Goal: Task Accomplishment & Management: Manage account settings

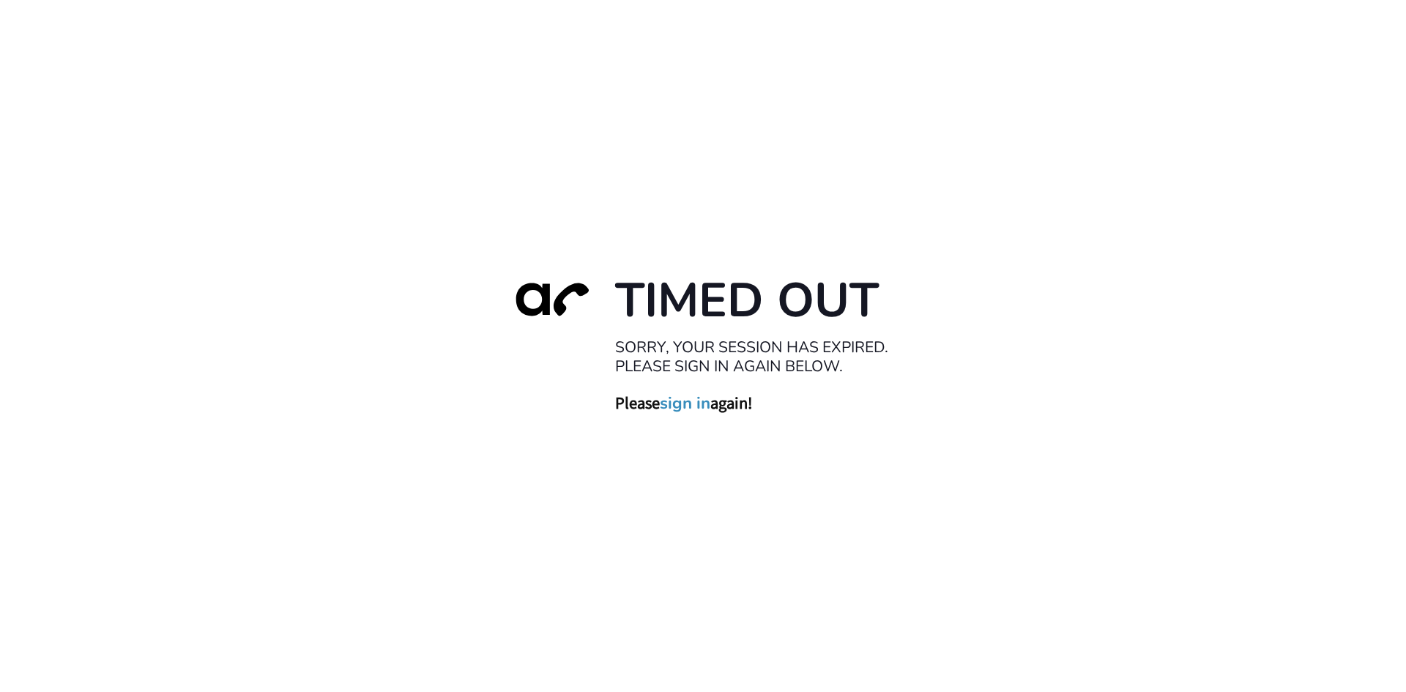
click at [685, 403] on link "sign in" at bounding box center [685, 402] width 51 height 21
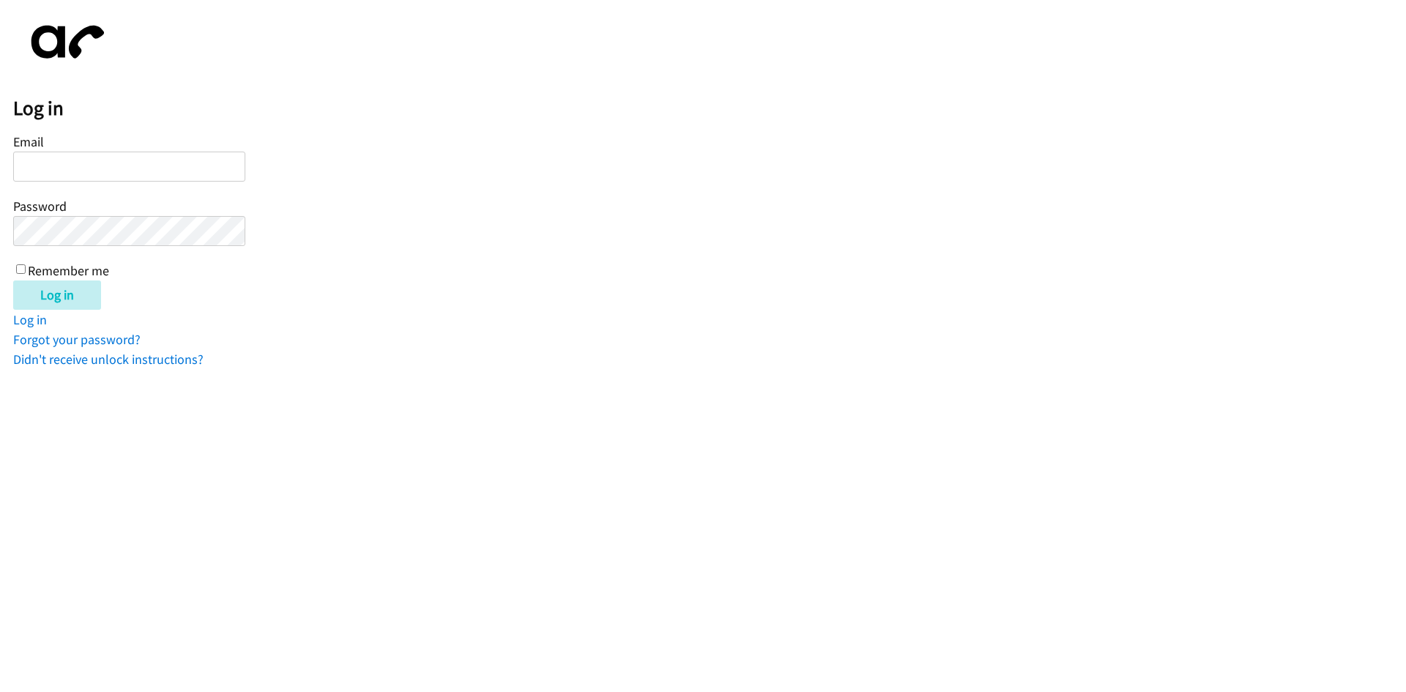
click at [165, 161] on input "Email" at bounding box center [129, 167] width 232 height 30
click at [165, 161] on input "rtuling" at bounding box center [129, 167] width 232 height 30
type input "rtuling@lendingpoint.com"
click at [13, 280] on input "Log in" at bounding box center [57, 294] width 88 height 29
